Goal: Information Seeking & Learning: Learn about a topic

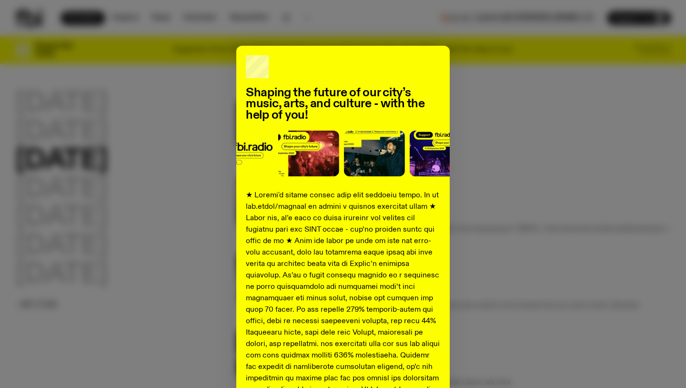
scroll to position [324, 0]
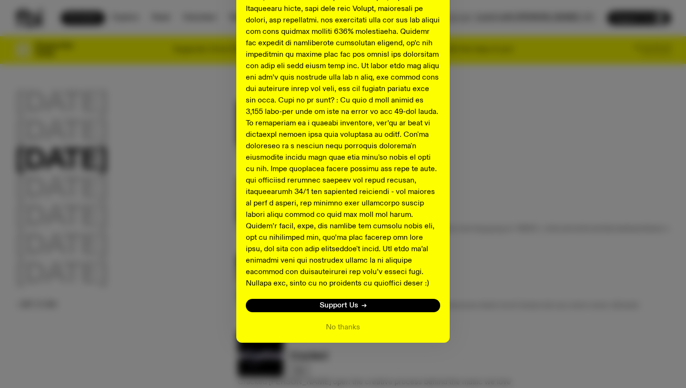
click at [571, 235] on div "Shaping the future of our city’s music, arts, and culture - with the help of yo…" at bounding box center [343, 32] width 656 height 620
click at [346, 324] on button "No thanks" at bounding box center [343, 327] width 34 height 11
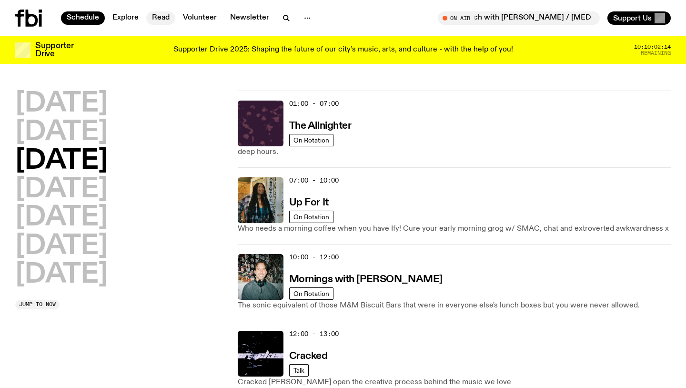
click at [162, 17] on link "Read" at bounding box center [160, 17] width 29 height 13
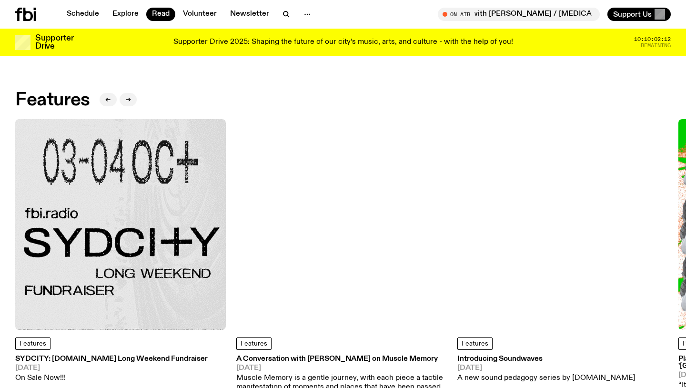
scroll to position [21, 0]
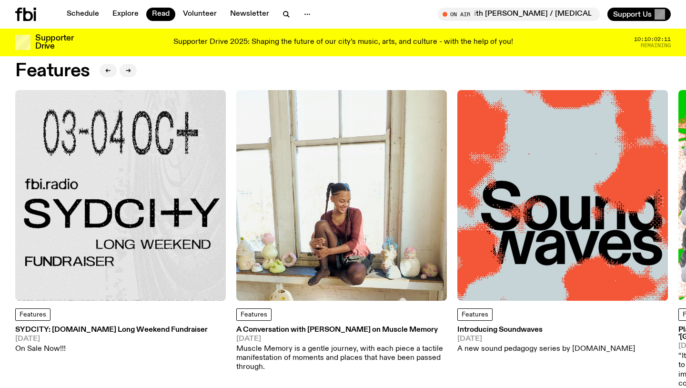
click at [193, 182] on img at bounding box center [120, 195] width 211 height 211
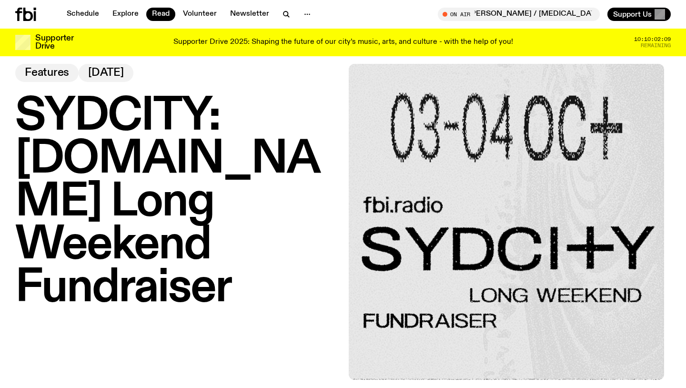
scroll to position [20, 0]
